Goal: Information Seeking & Learning: Learn about a topic

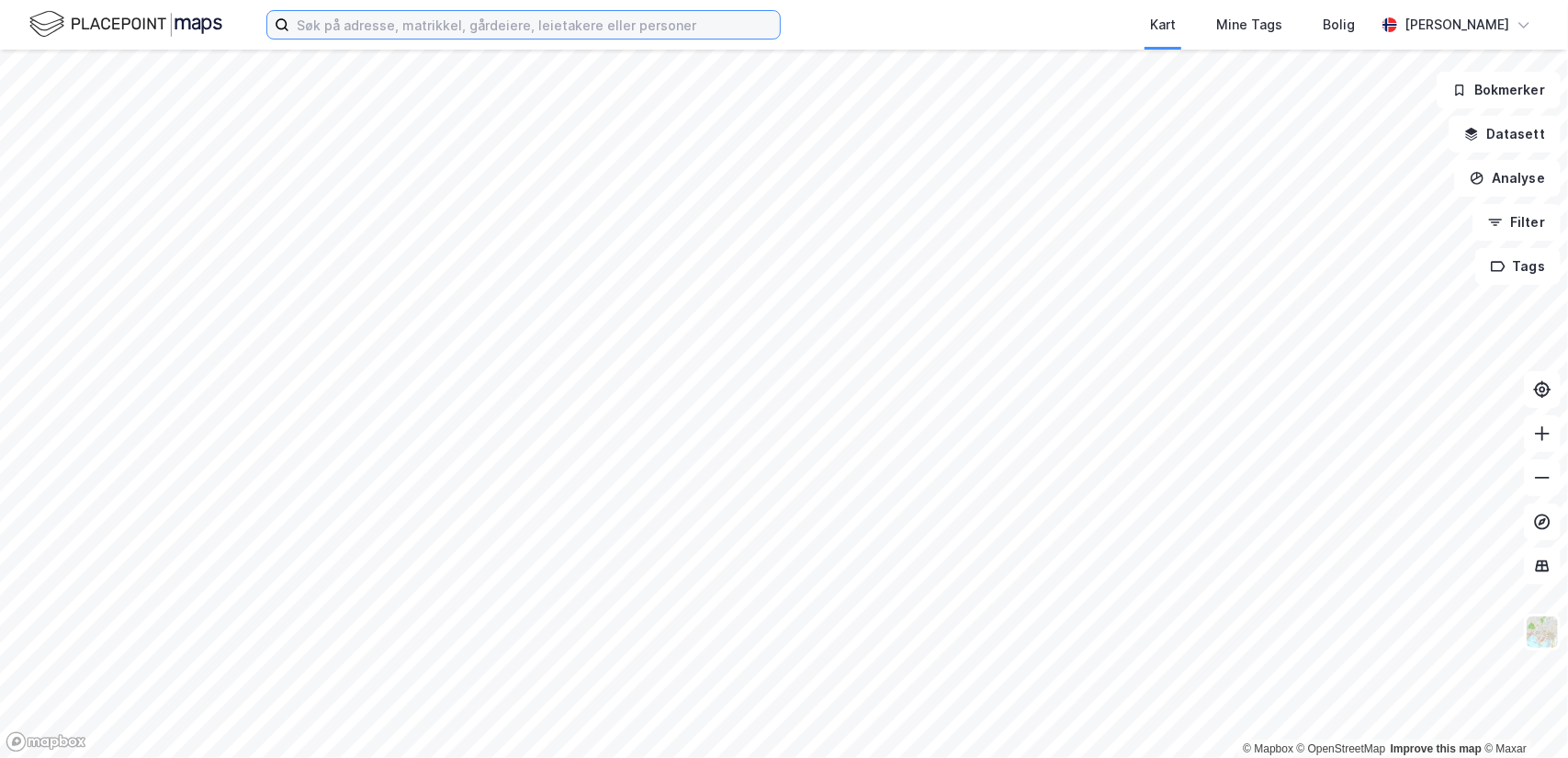
click at [495, 31] on input at bounding box center [534, 25] width 490 height 28
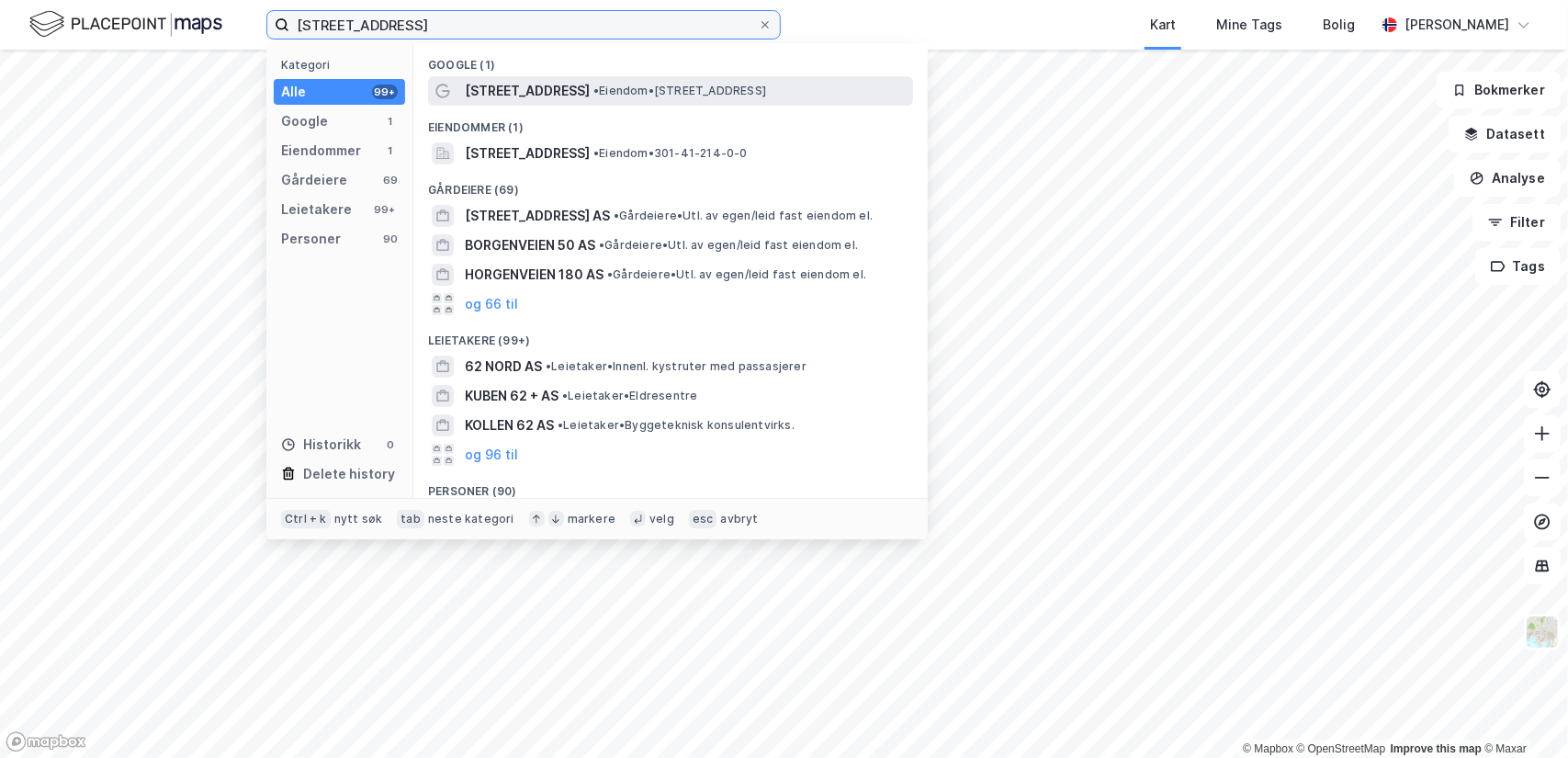
type input "borgenveien 62"
click at [555, 94] on span "Borgenveien 62" at bounding box center [526, 90] width 124 height 22
